Goal: Task Accomplishment & Management: Manage account settings

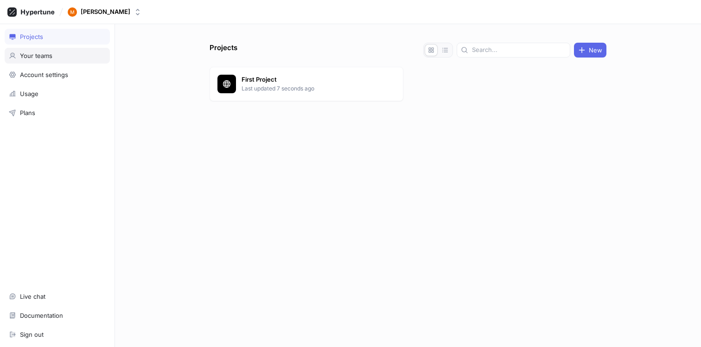
click at [39, 55] on div "Your teams" at bounding box center [36, 55] width 32 height 7
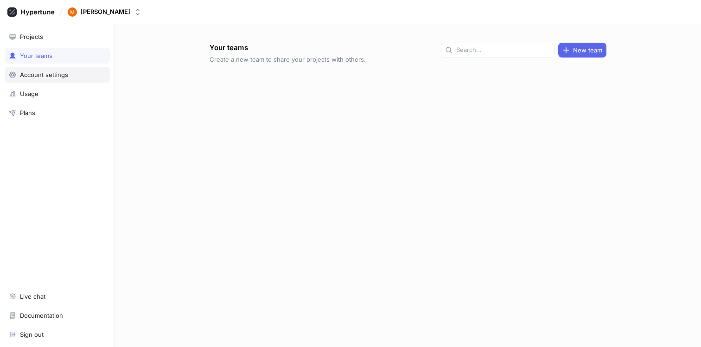
click at [42, 70] on div "Account settings" at bounding box center [57, 75] width 105 height 16
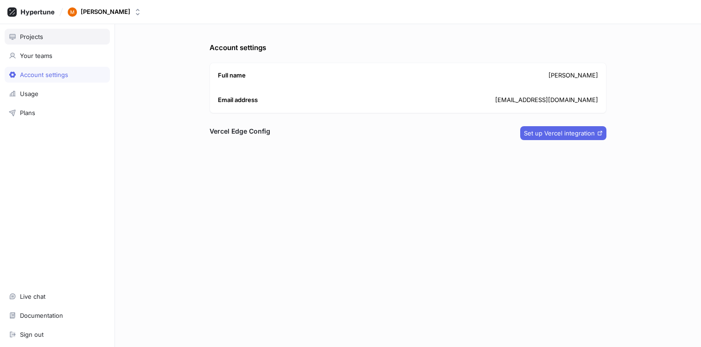
click at [38, 37] on div "Projects" at bounding box center [31, 36] width 23 height 7
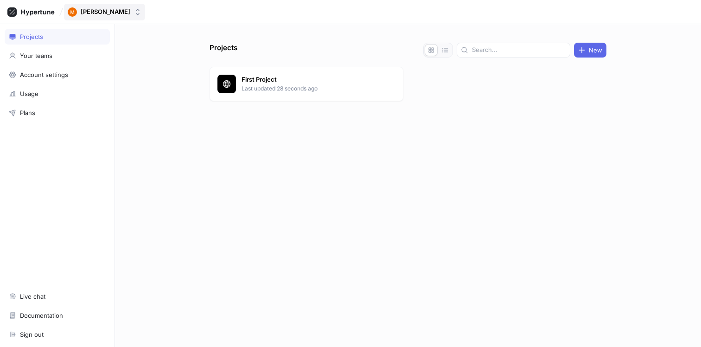
click at [87, 12] on div "[PERSON_NAME]" at bounding box center [106, 12] width 50 height 8
click at [171, 171] on div "Projects New First Project Last updated 28 seconds ago" at bounding box center [408, 185] width 586 height 323
click at [53, 59] on div "Your teams" at bounding box center [57, 55] width 97 height 7
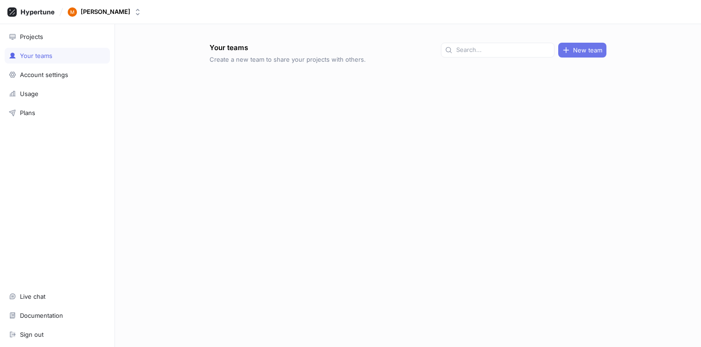
click at [582, 51] on span "New team" at bounding box center [587, 50] width 29 height 6
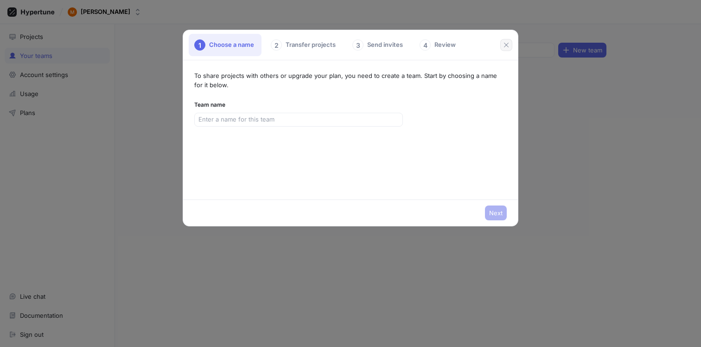
click at [504, 45] on icon "button" at bounding box center [506, 44] width 7 height 7
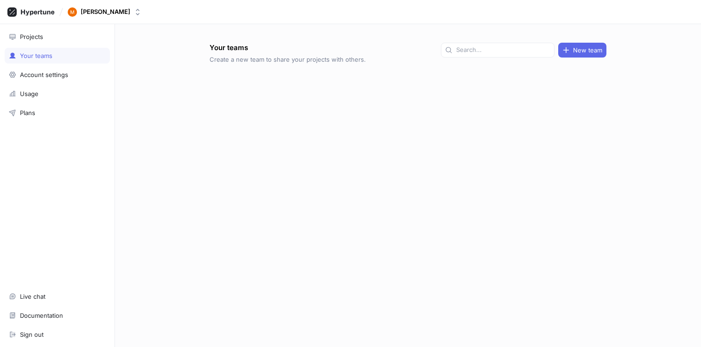
click at [401, 158] on div "Your teams Create a new team to share your projects with others. New team" at bounding box center [408, 195] width 404 height 304
